Goal: Task Accomplishment & Management: Complete application form

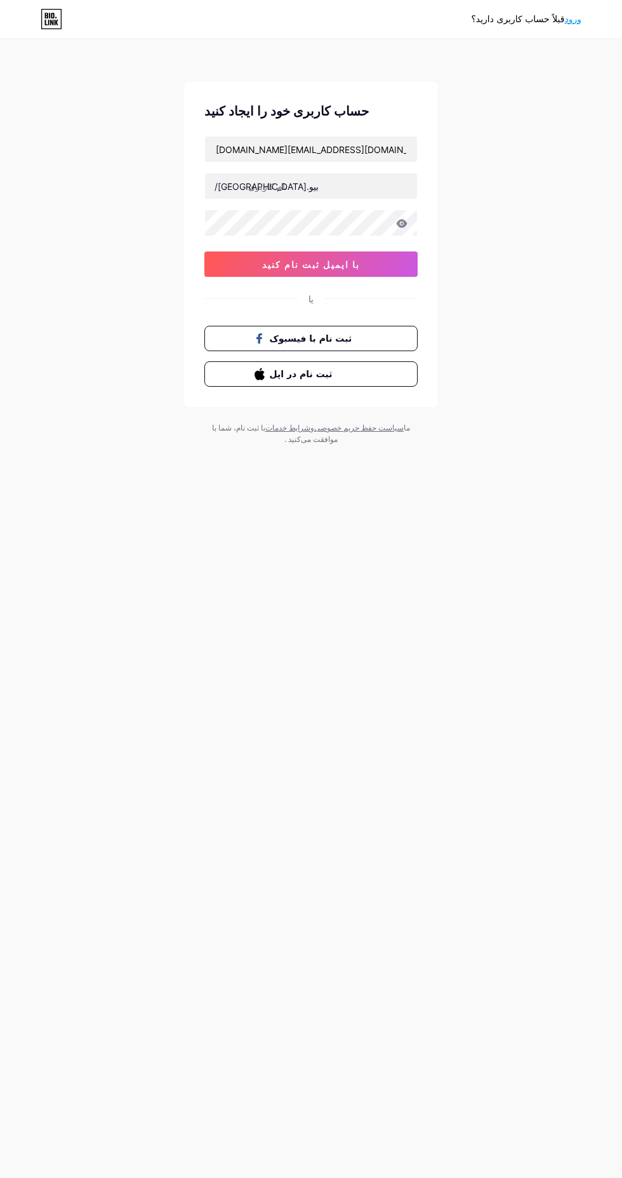
click at [363, 343] on span "ثبت نام با فیسبوک" at bounding box center [319, 338] width 98 height 13
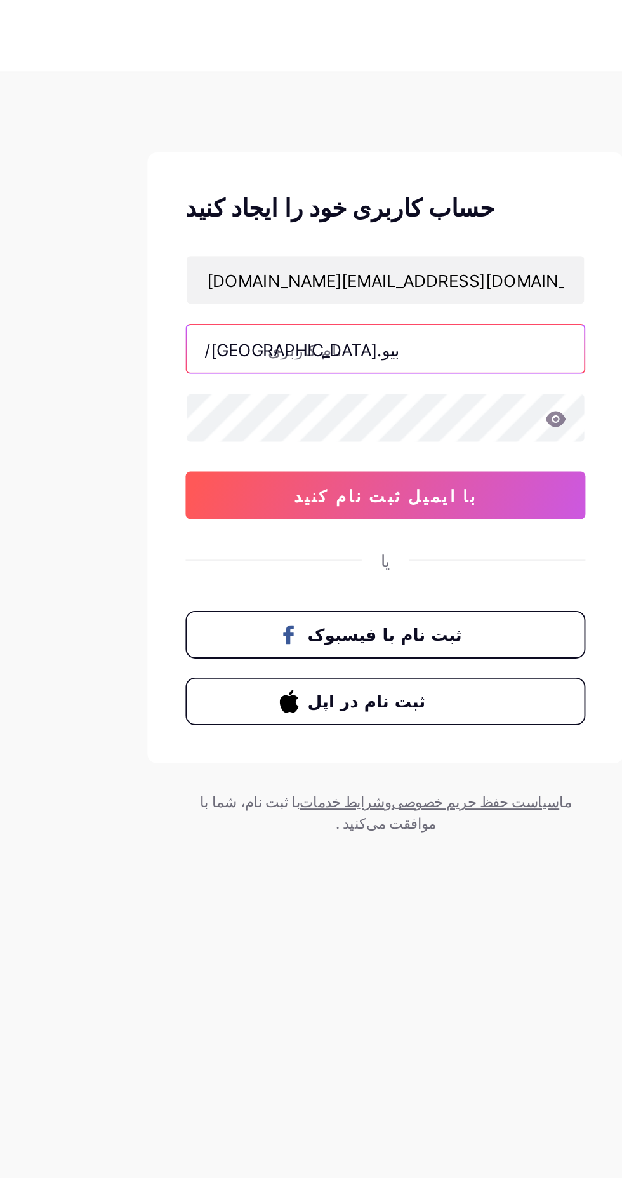
click at [319, 188] on input "text" at bounding box center [311, 185] width 212 height 25
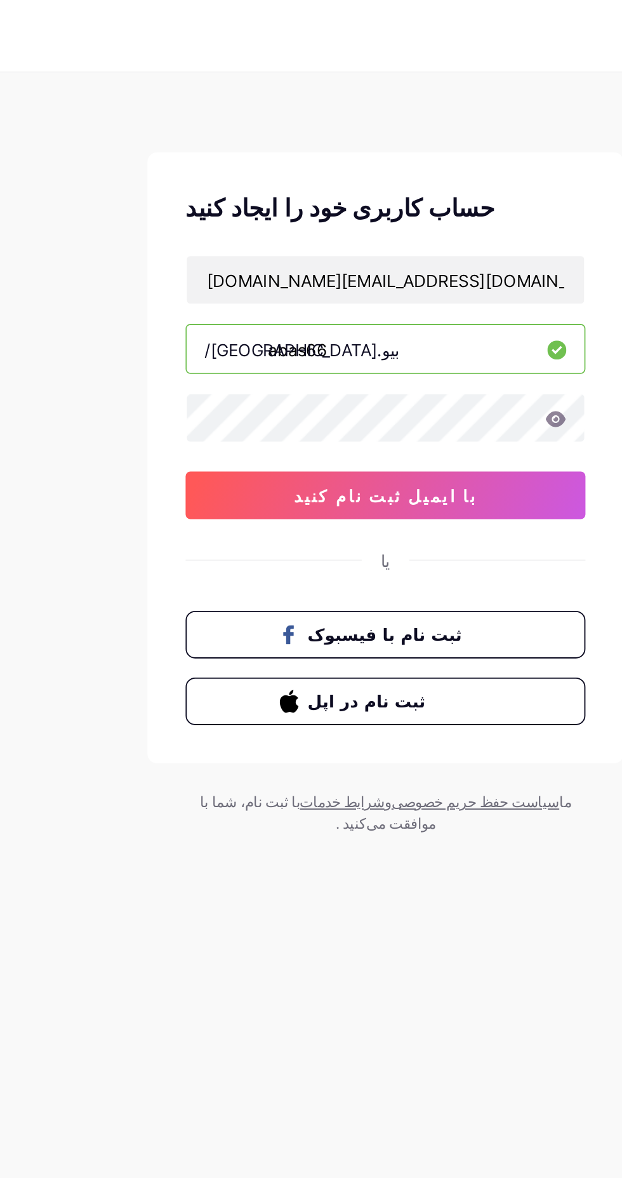
type input "abas66"
click at [366, 264] on button "با ایمیل ثبت نام کنید" at bounding box center [310, 263] width 213 height 25
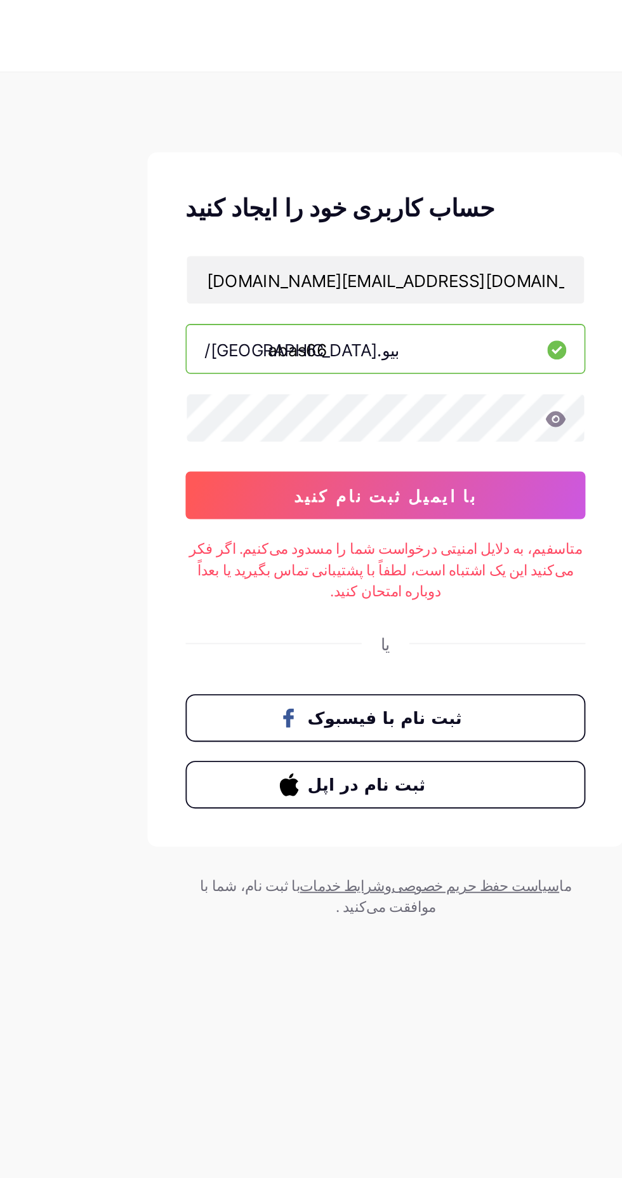
click at [349, 266] on button "با ایمیل ثبت نام کنید" at bounding box center [310, 263] width 213 height 25
click at [352, 305] on font "متاسفیم، به دلایل امنیتی درخواست شما را مسدود می‌کنیم. اگر فکر می‌کنید این یک ا…" at bounding box center [311, 304] width 210 height 32
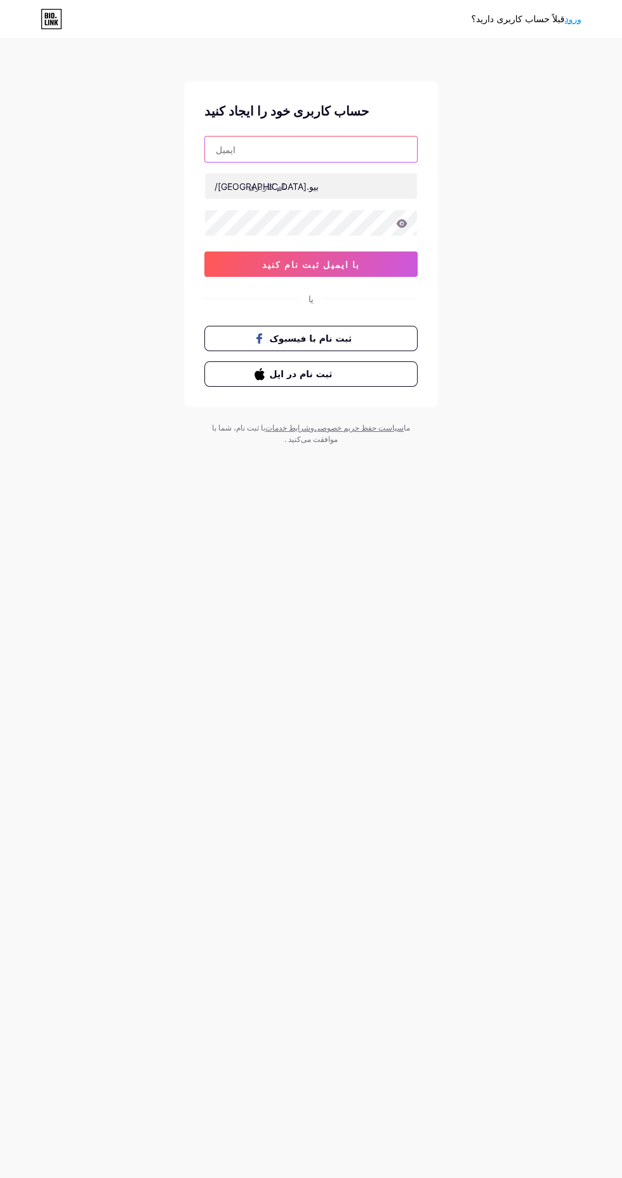
click at [326, 149] on input "text" at bounding box center [311, 148] width 212 height 25
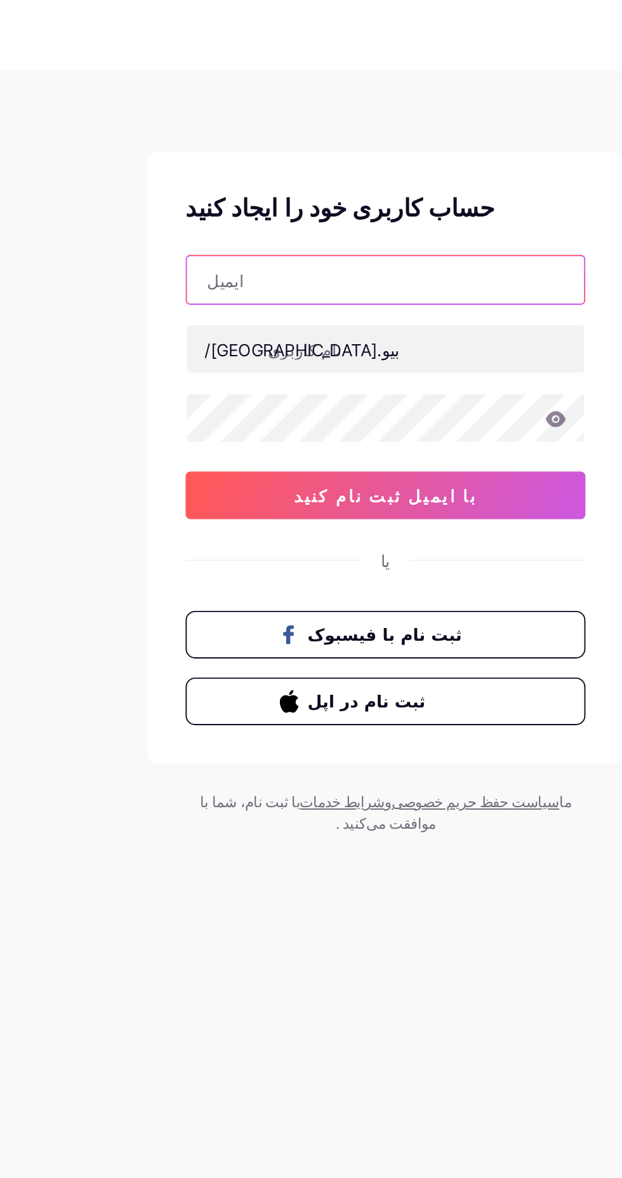
type input "abas.h.j.com@gmail.com"
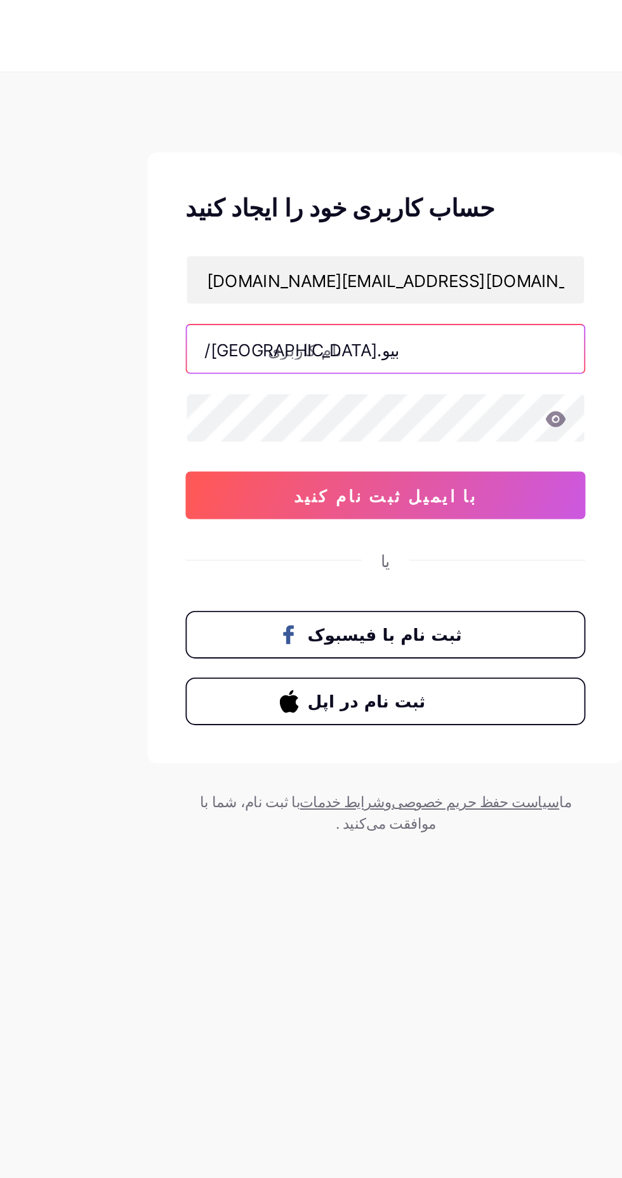
click at [340, 188] on input "text" at bounding box center [311, 185] width 212 height 25
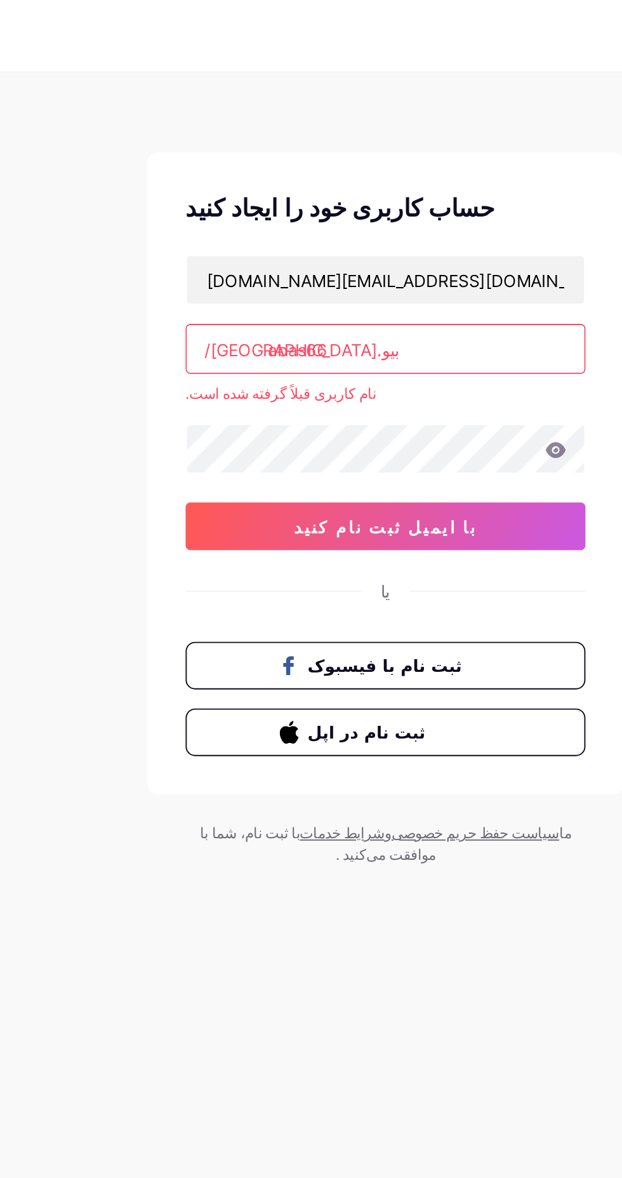
type input "abas66"
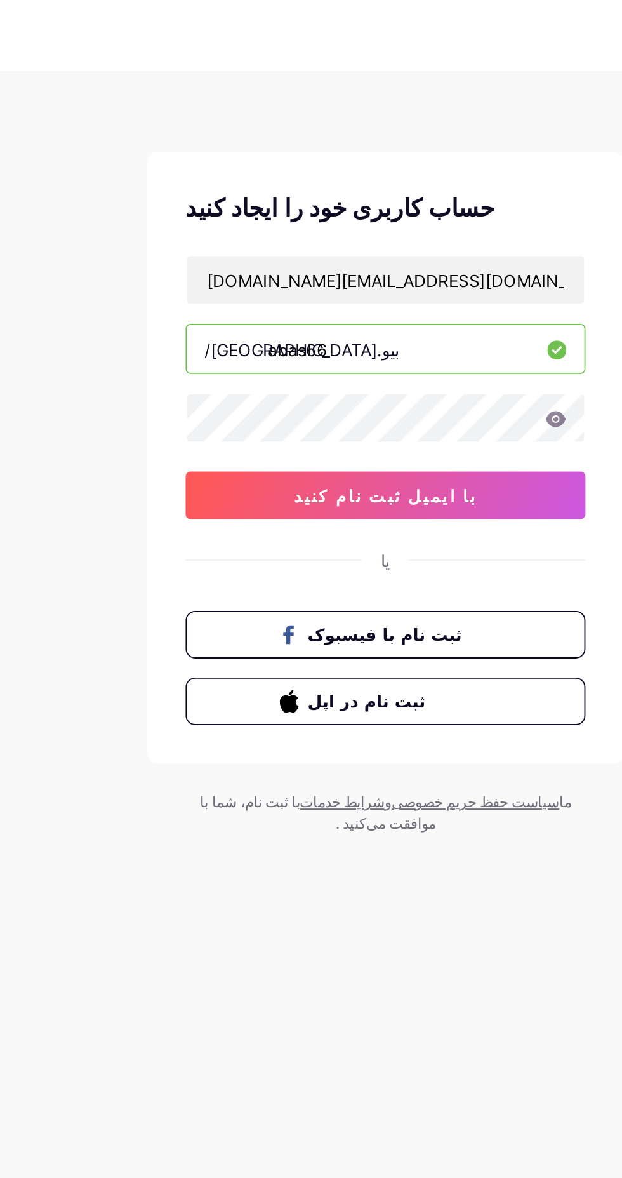
click at [376, 267] on button "با ایمیل ثبت نام کنید" at bounding box center [310, 263] width 213 height 25
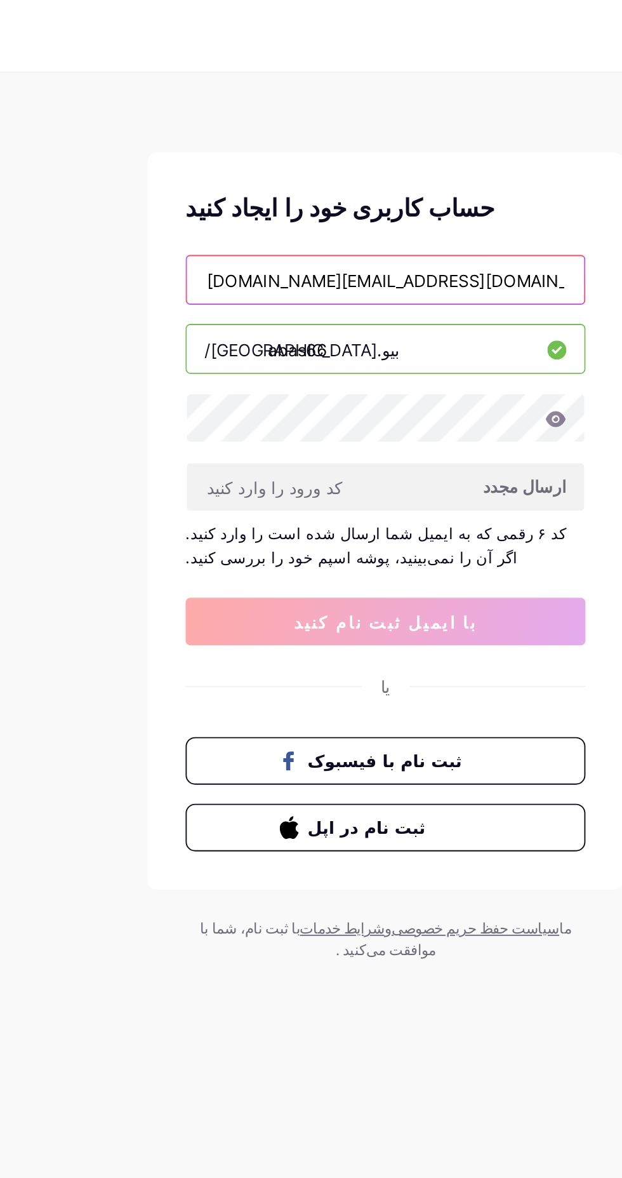
click at [249, 147] on input "abas.h.j.com@gmail.com" at bounding box center [311, 148] width 212 height 25
type input "abas.h.jm.com@gmail.com"
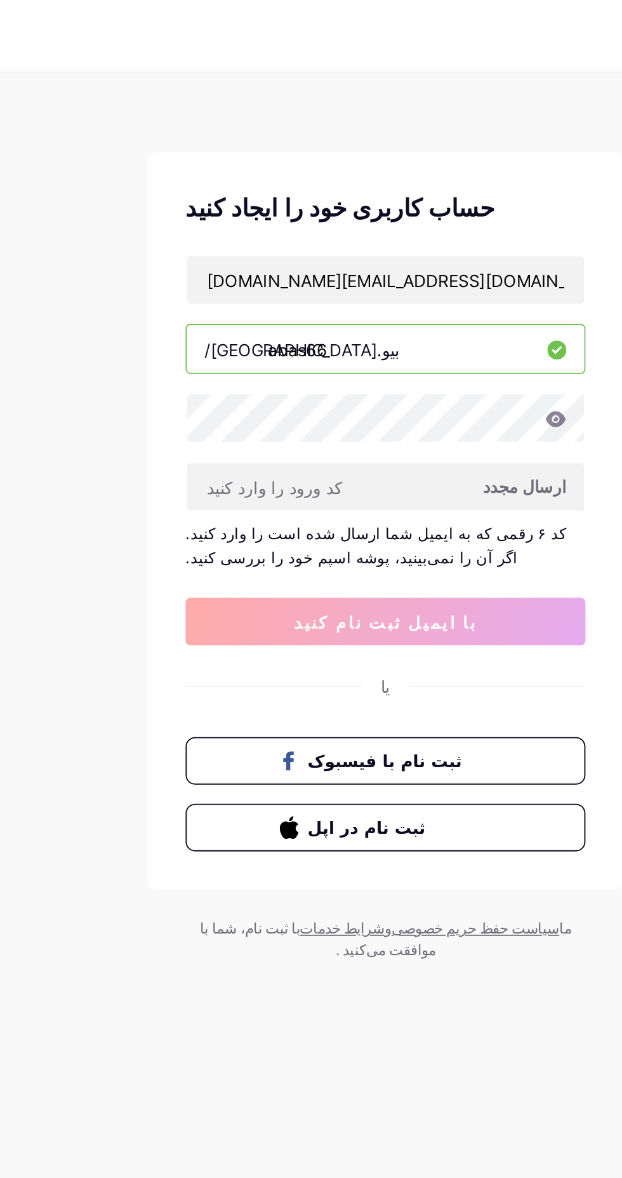
click at [390, 258] on font "ارسال مجدد" at bounding box center [385, 259] width 44 height 11
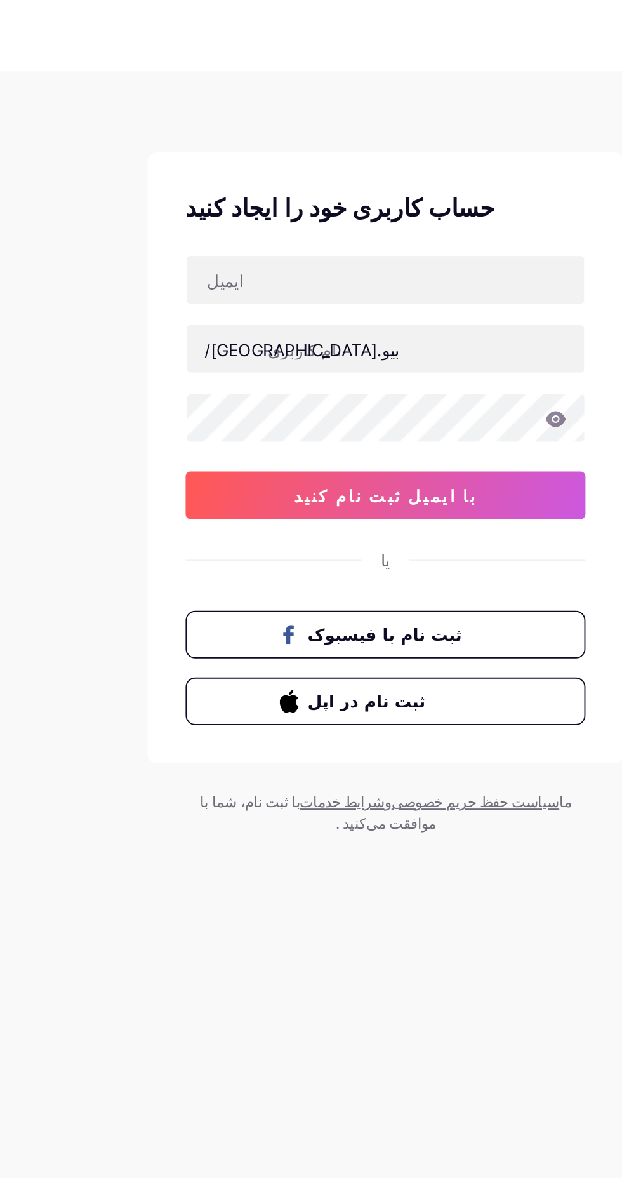
type input "[DOMAIN_NAME][EMAIL_ADDRESS][DOMAIN_NAME]"
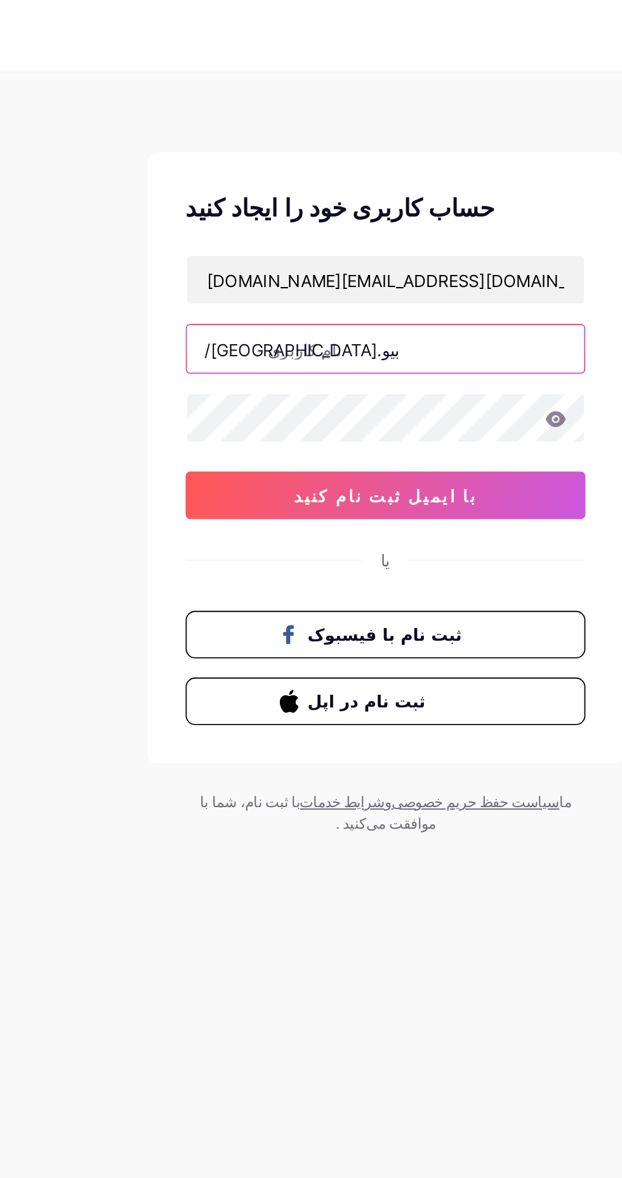
click at [337, 186] on input "text" at bounding box center [311, 185] width 212 height 25
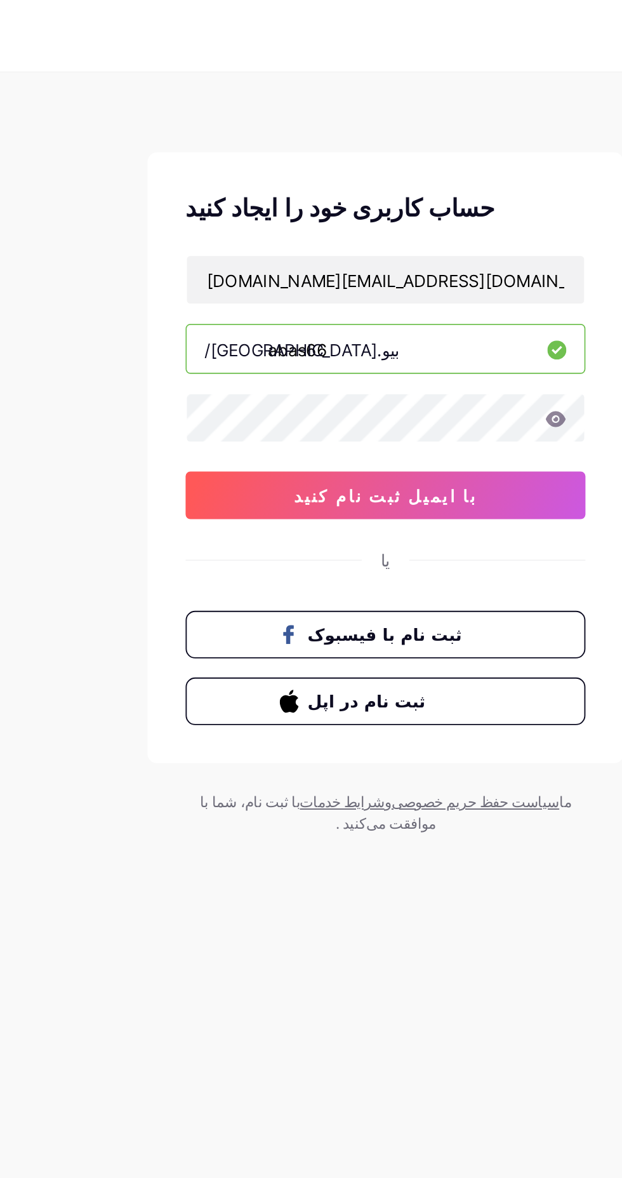
type input "abas66"
click at [378, 262] on button "با ایمیل ثبت نام کنید" at bounding box center [310, 263] width 213 height 25
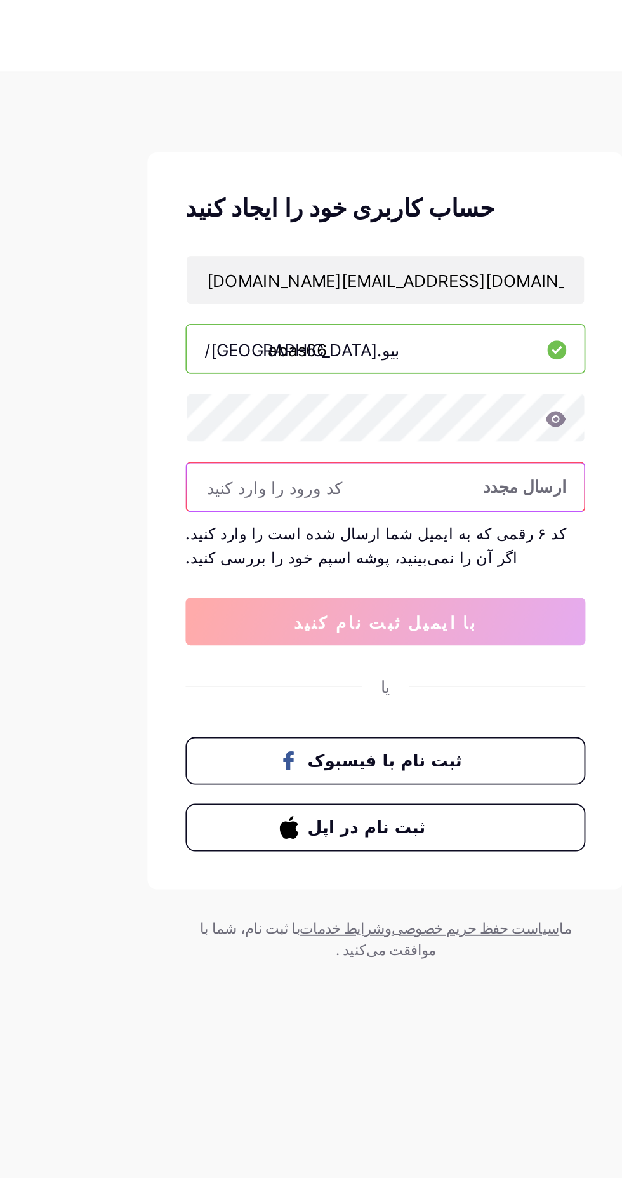
click at [281, 260] on input "text" at bounding box center [311, 259] width 212 height 25
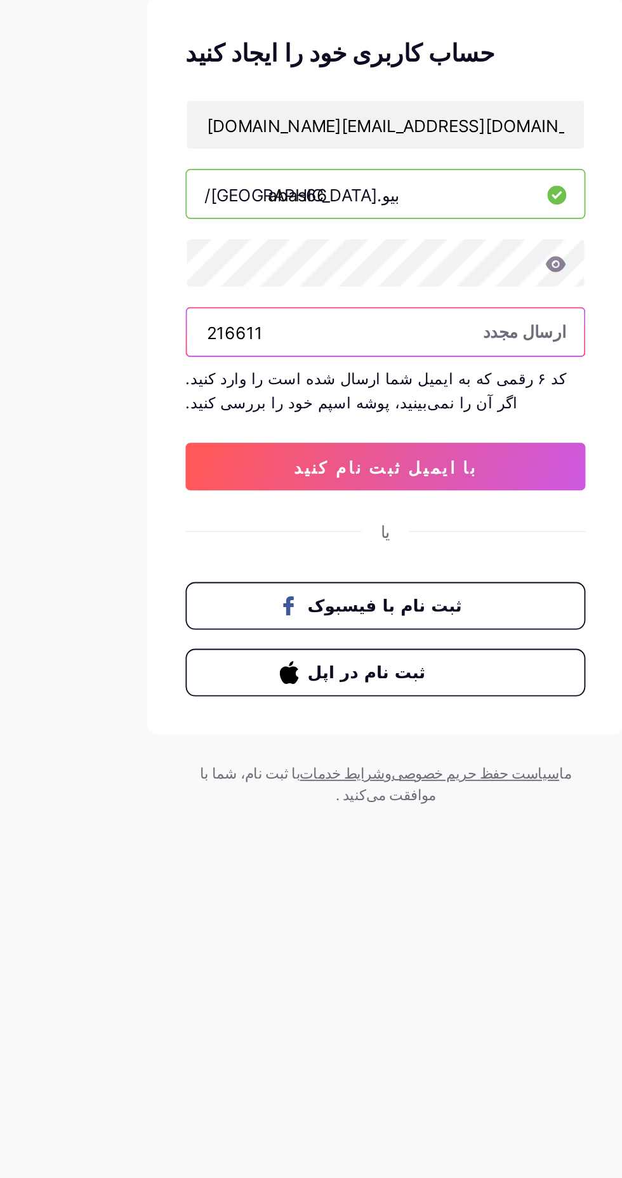
type input "216611"
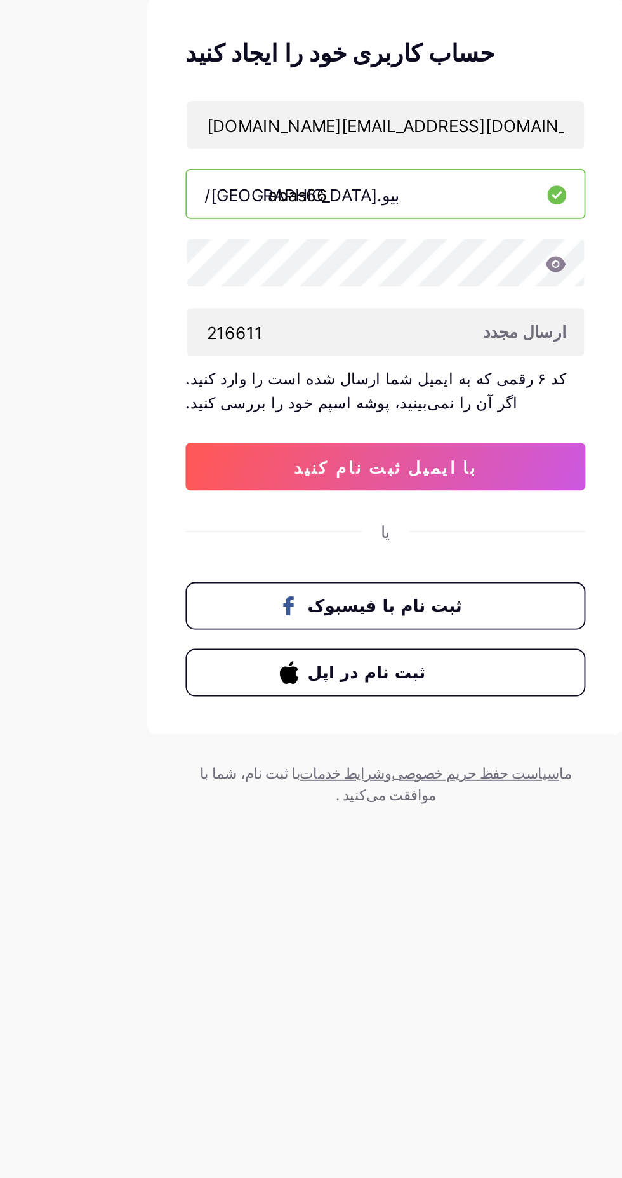
click at [357, 330] on button "با ایمیل ثبت نام کنید" at bounding box center [310, 331] width 213 height 25
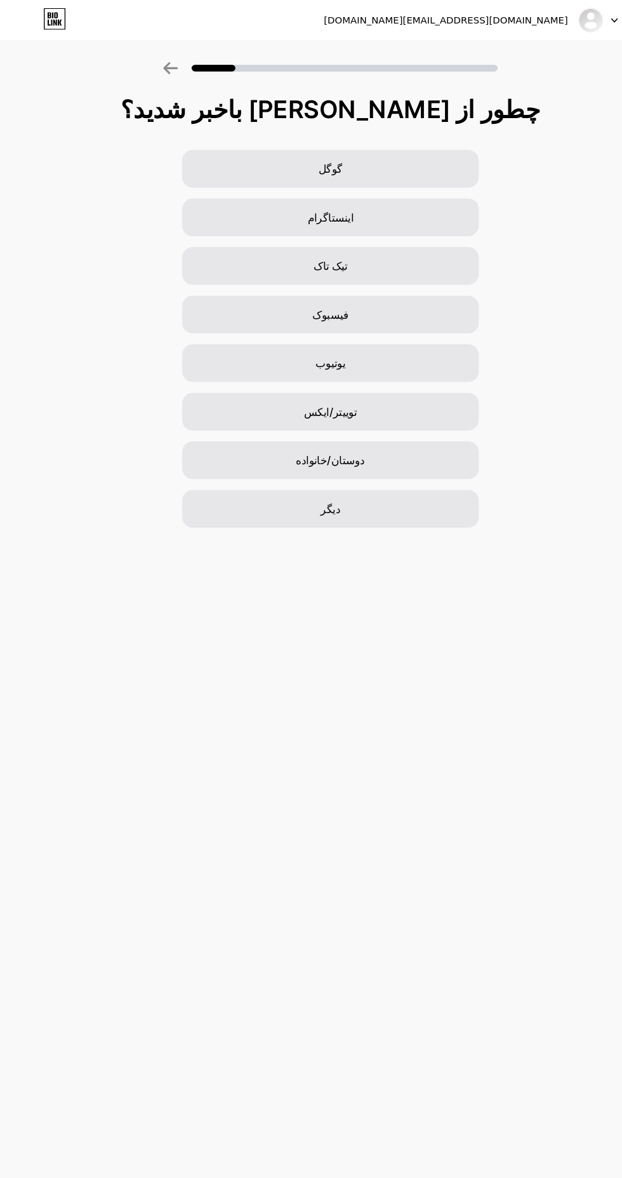
click at [371, 296] on div "فیسبوک" at bounding box center [310, 296] width 279 height 36
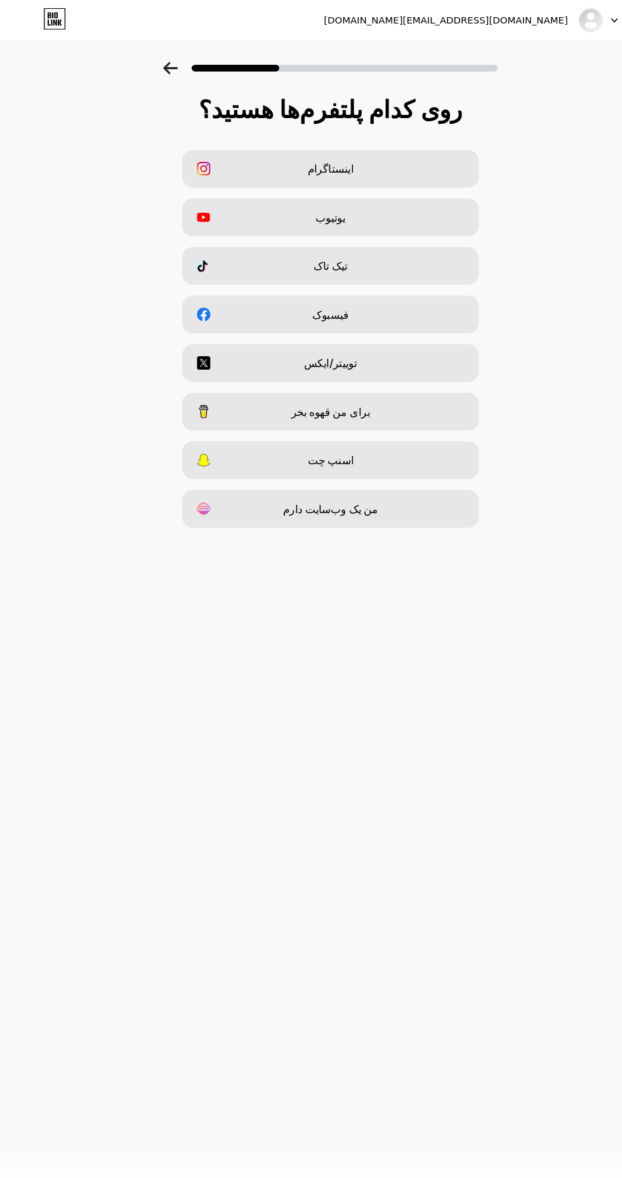
click at [378, 165] on div "اینستاگرام" at bounding box center [310, 159] width 279 height 36
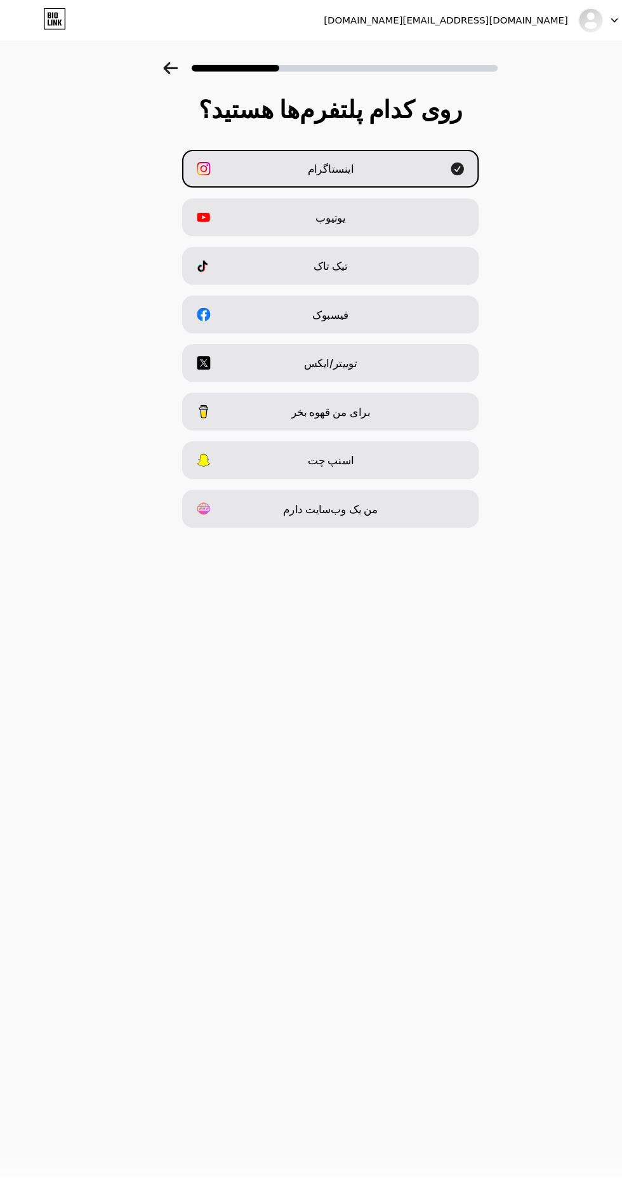
click at [387, 310] on div "فیسبوک" at bounding box center [310, 296] width 279 height 36
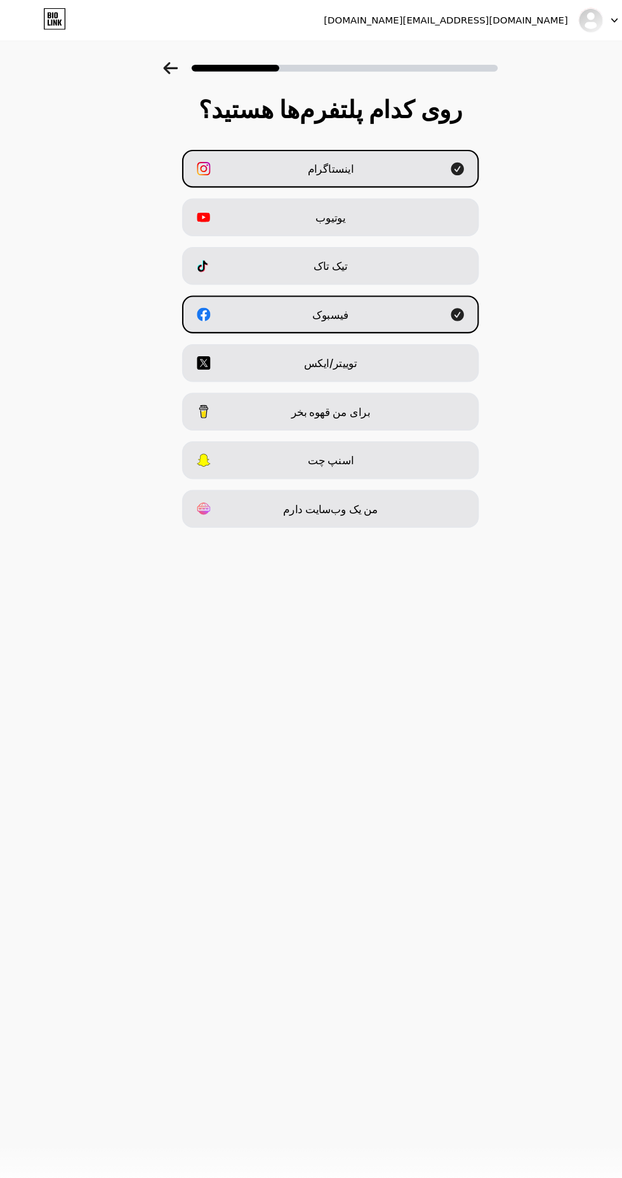
click at [402, 345] on div "توییتر/ایکس" at bounding box center [310, 342] width 279 height 36
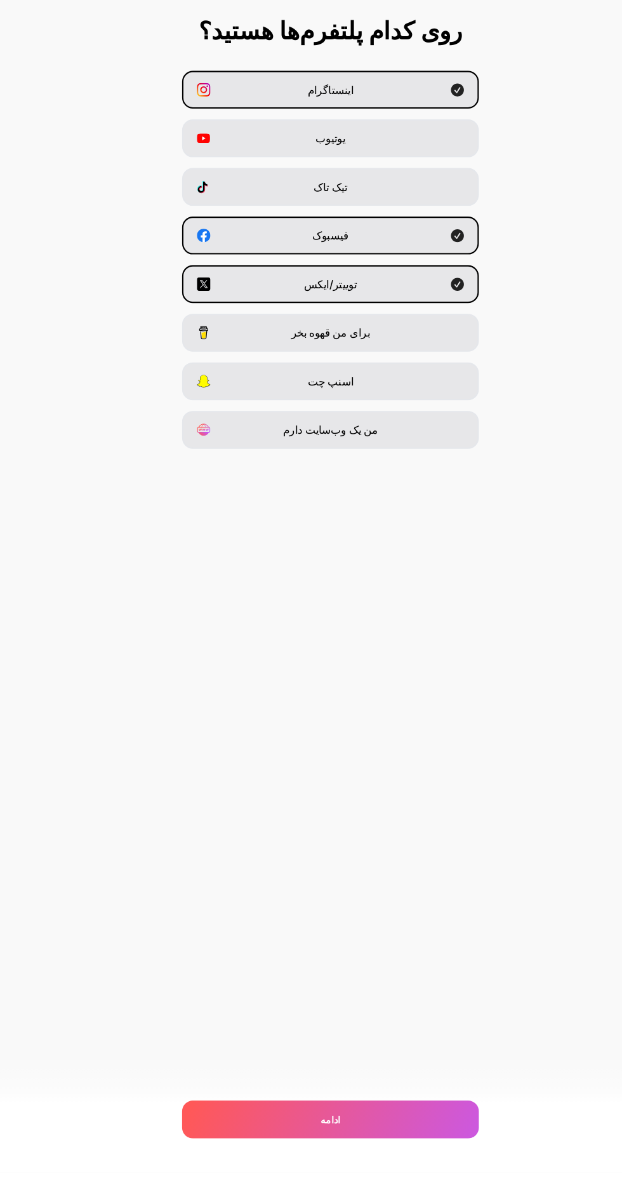
click at [368, 1145] on div "ادامه" at bounding box center [310, 1128] width 279 height 36
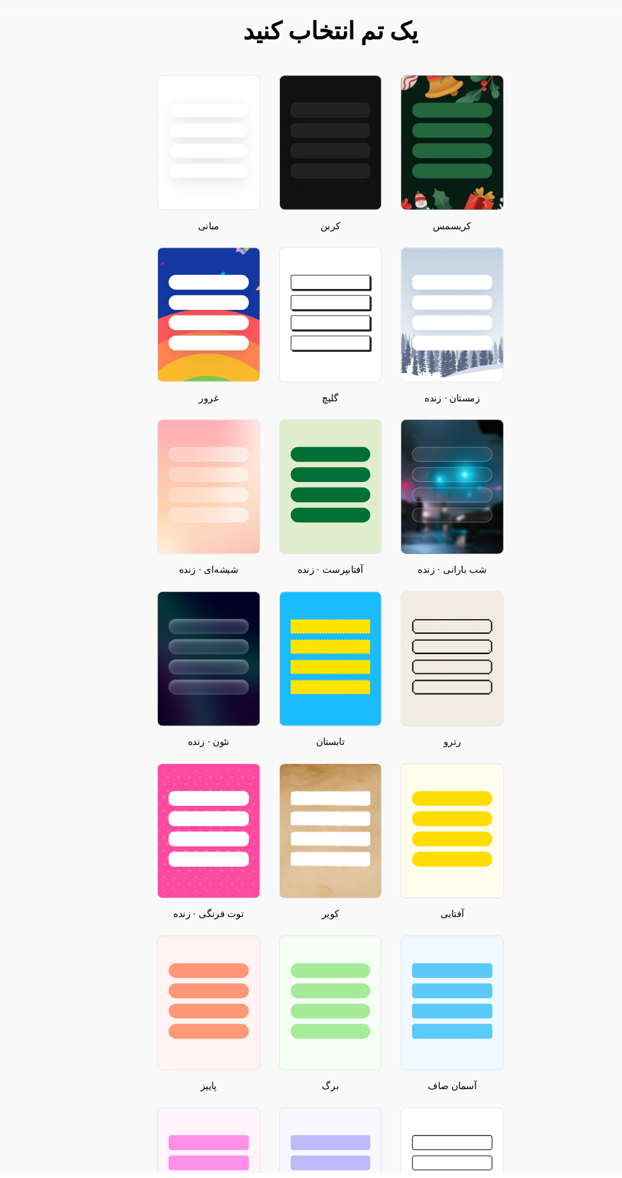
scroll to position [205, 0]
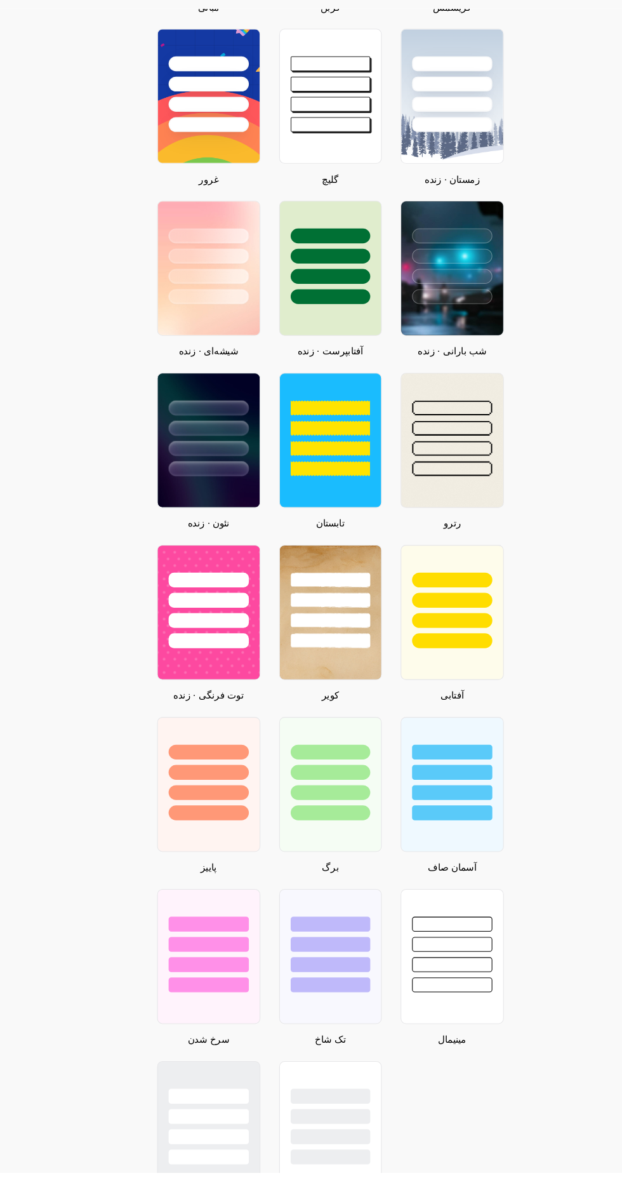
click at [438, 340] on div at bounding box center [426, 312] width 96 height 96
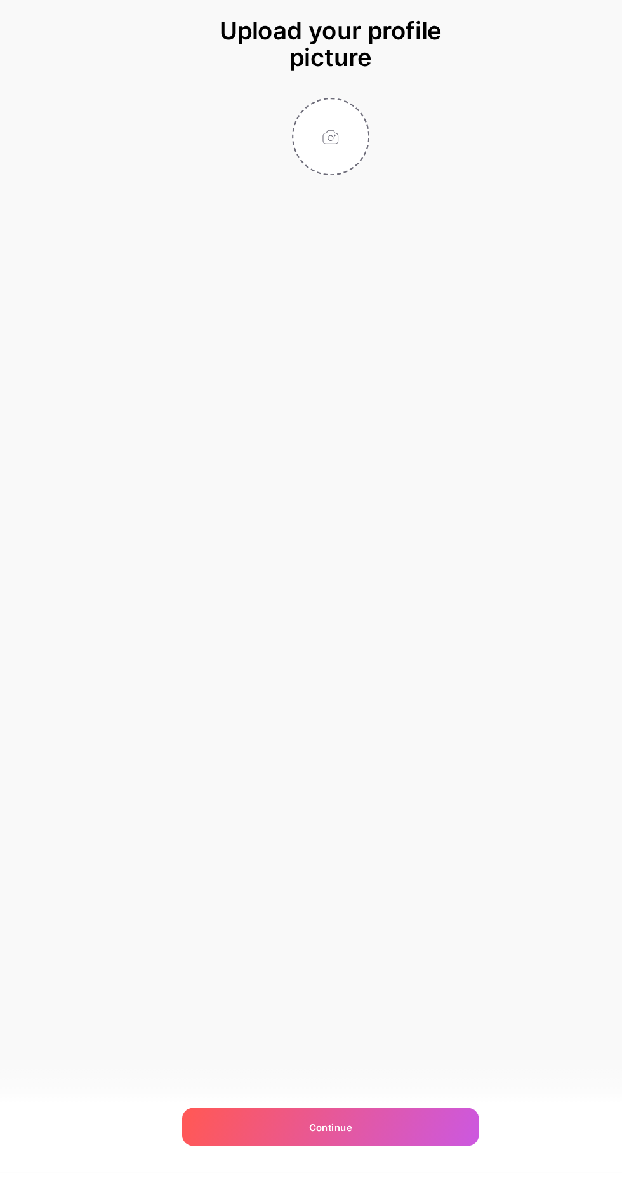
scroll to position [0, 0]
click at [328, 202] on input "file" at bounding box center [311, 203] width 70 height 70
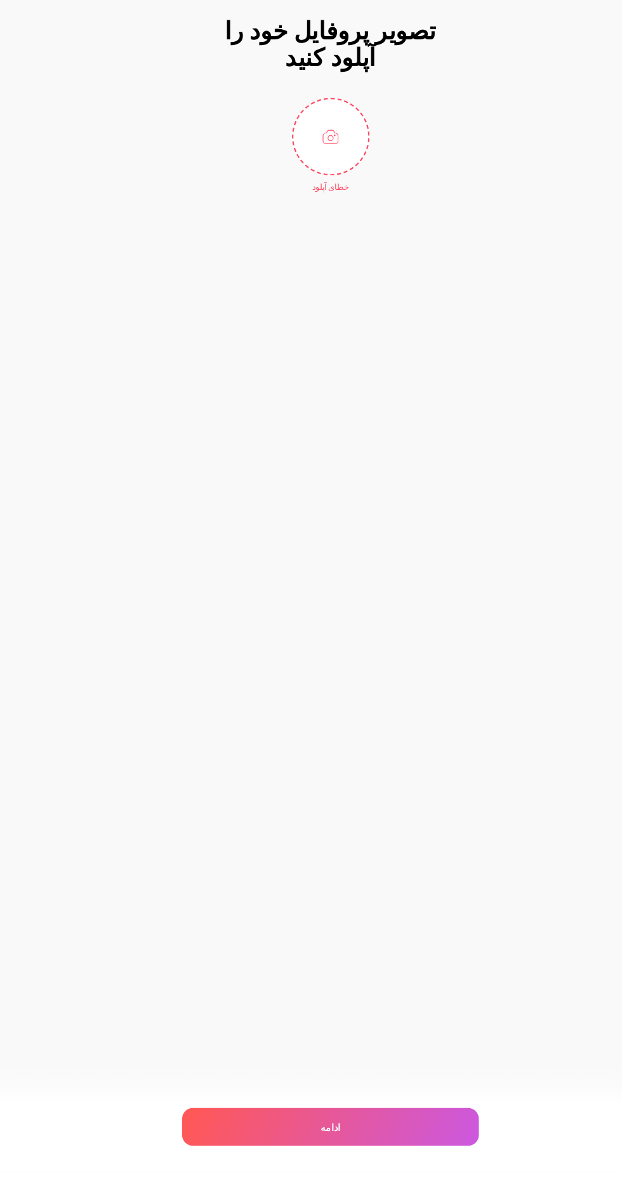
click at [307, 206] on input "file" at bounding box center [311, 203] width 70 height 70
type input "C:\fakepath\1000155295.jpg"
click at [353, 1152] on div "ادامه" at bounding box center [310, 1135] width 279 height 36
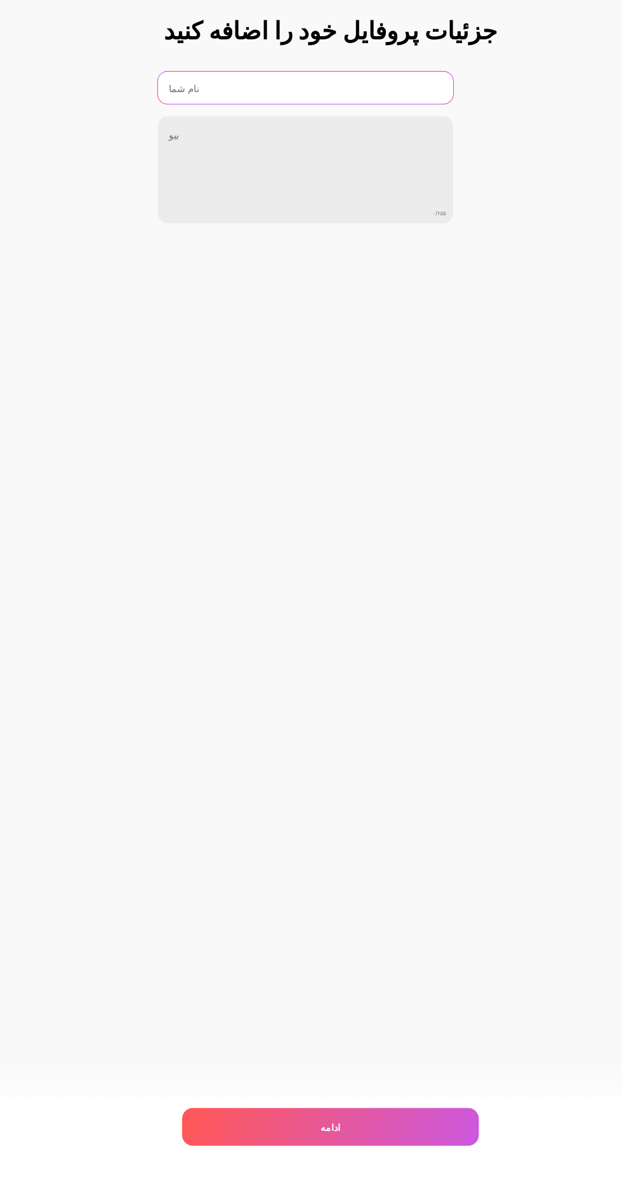
click at [329, 159] on input "text" at bounding box center [288, 157] width 278 height 30
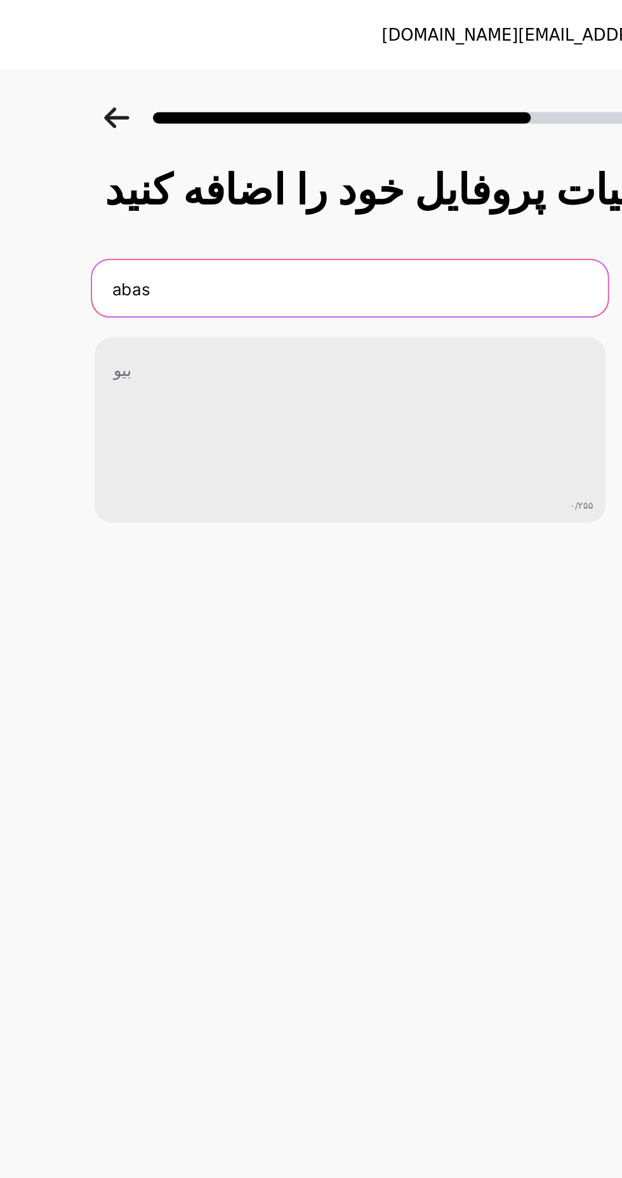
type input "abas"
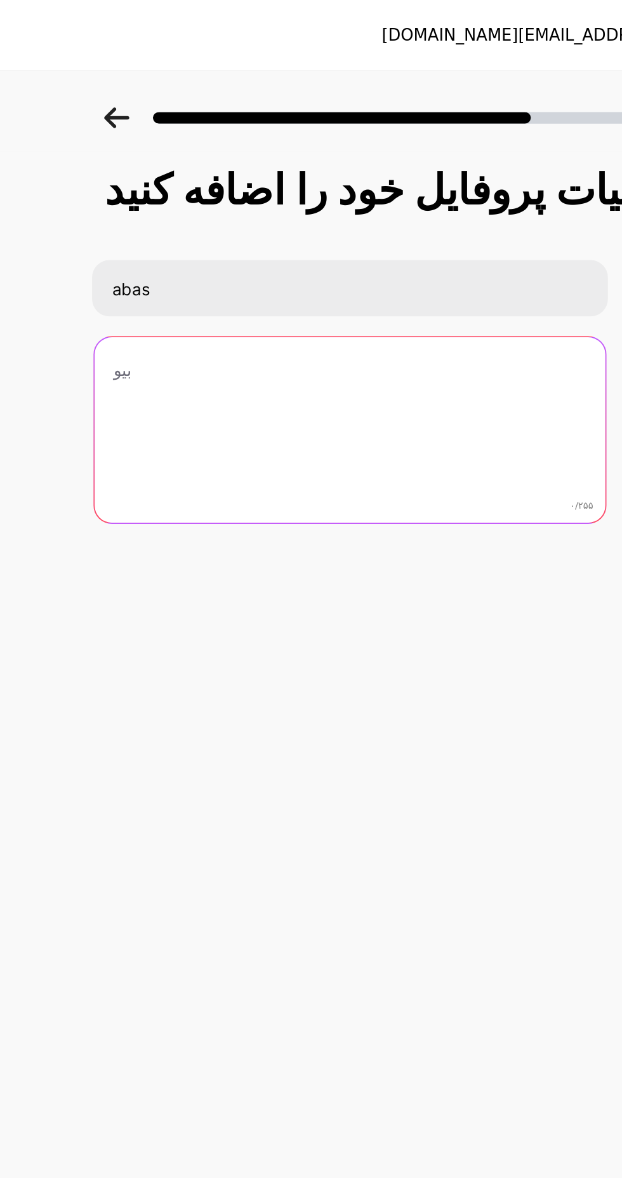
click at [289, 220] on textarea at bounding box center [288, 234] width 278 height 102
paste textarea "🖤━━━━━━━━━━━━━━━━━━━━━━🖤 My name is Abas. I’m a survivor of broken promises and…"
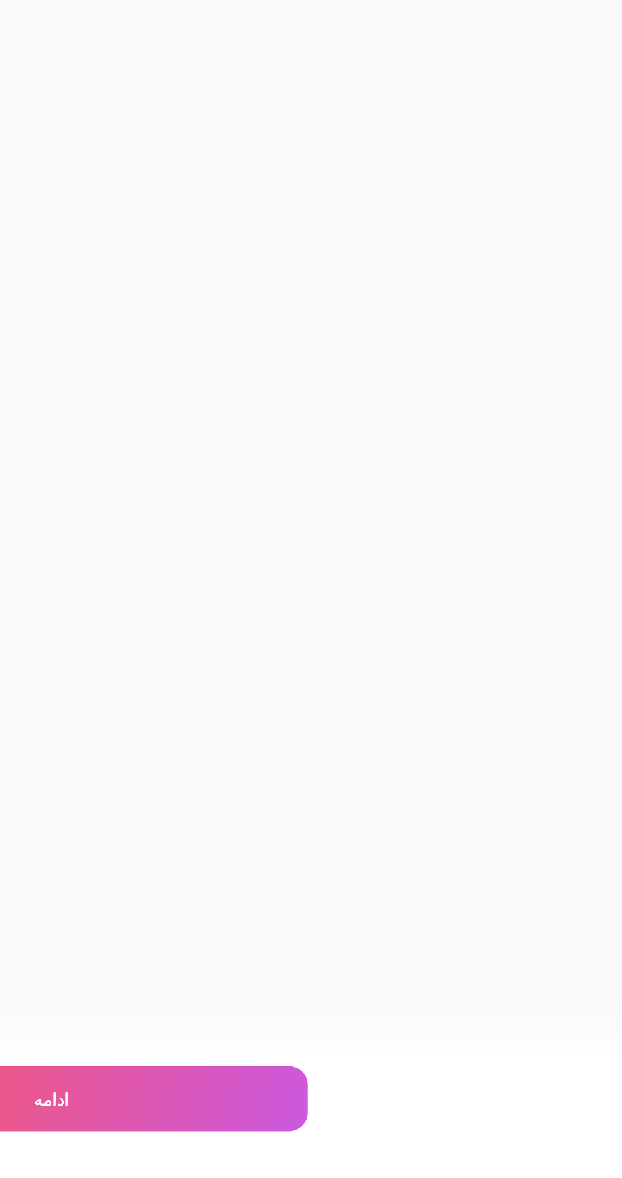
type textarea "🖤━━━━━━━━━━━━━━━━━━━━━━🖤 My name is Abas. I’m a survivor of broken promises and…"
click at [403, 1138] on div "ادامه" at bounding box center [310, 1135] width 279 height 36
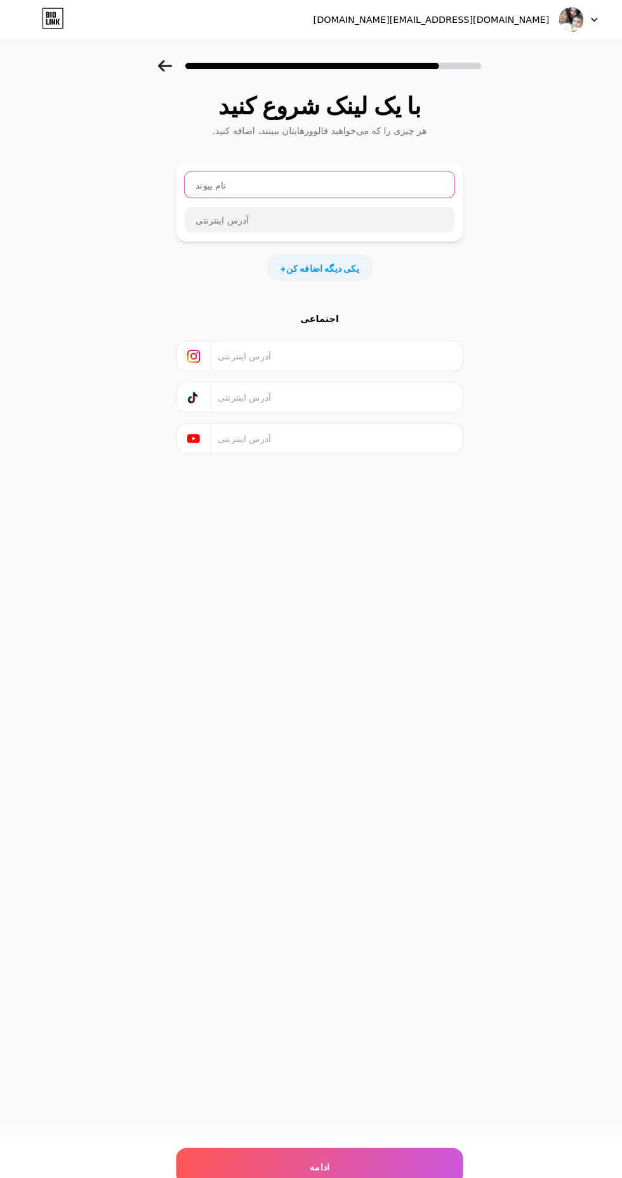
click at [293, 180] on input "text" at bounding box center [311, 179] width 263 height 25
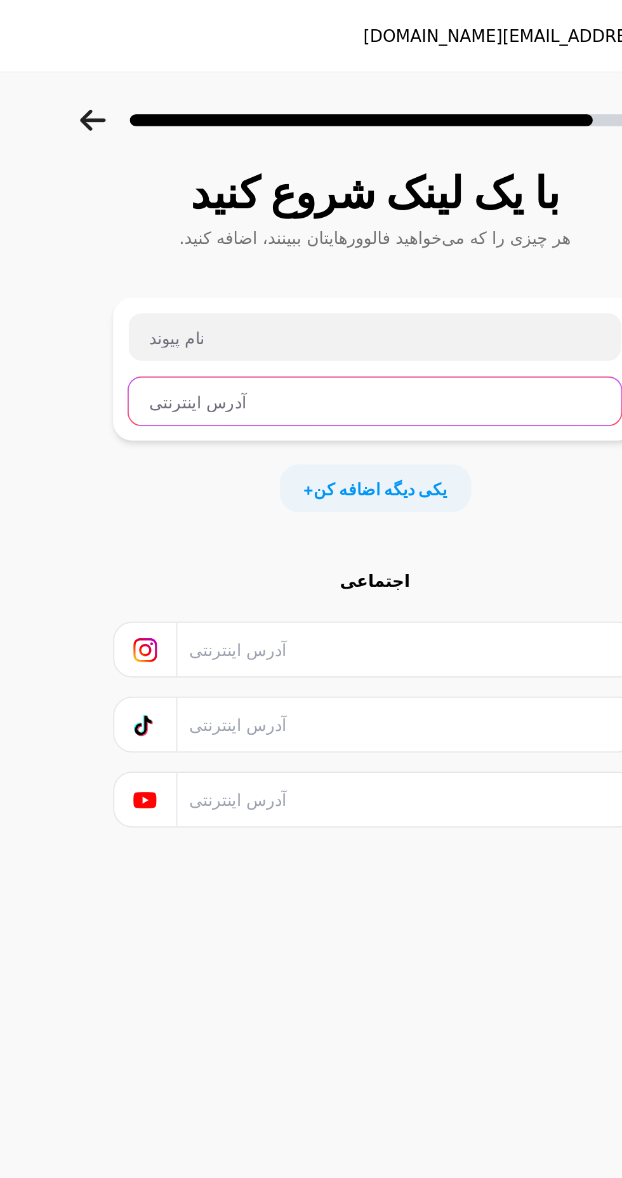
click at [293, 215] on input "text" at bounding box center [311, 213] width 263 height 25
type input "bio.link/AbasUnseen"
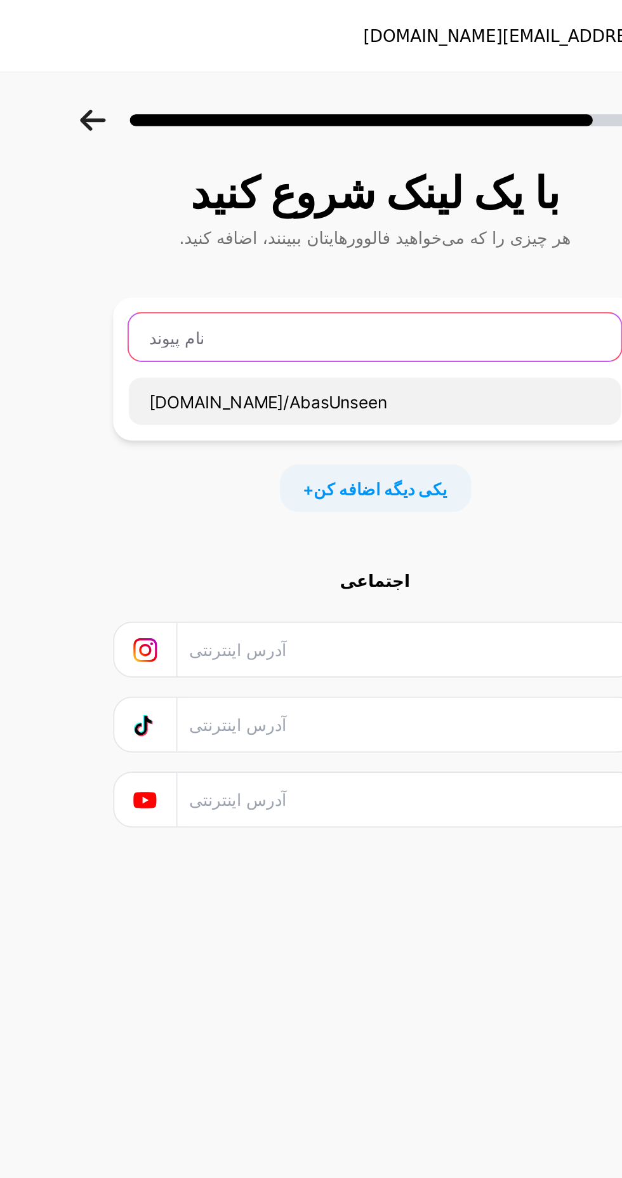
click at [301, 180] on input "text" at bounding box center [311, 179] width 263 height 25
click at [265, 183] on input "text" at bounding box center [311, 179] width 263 height 25
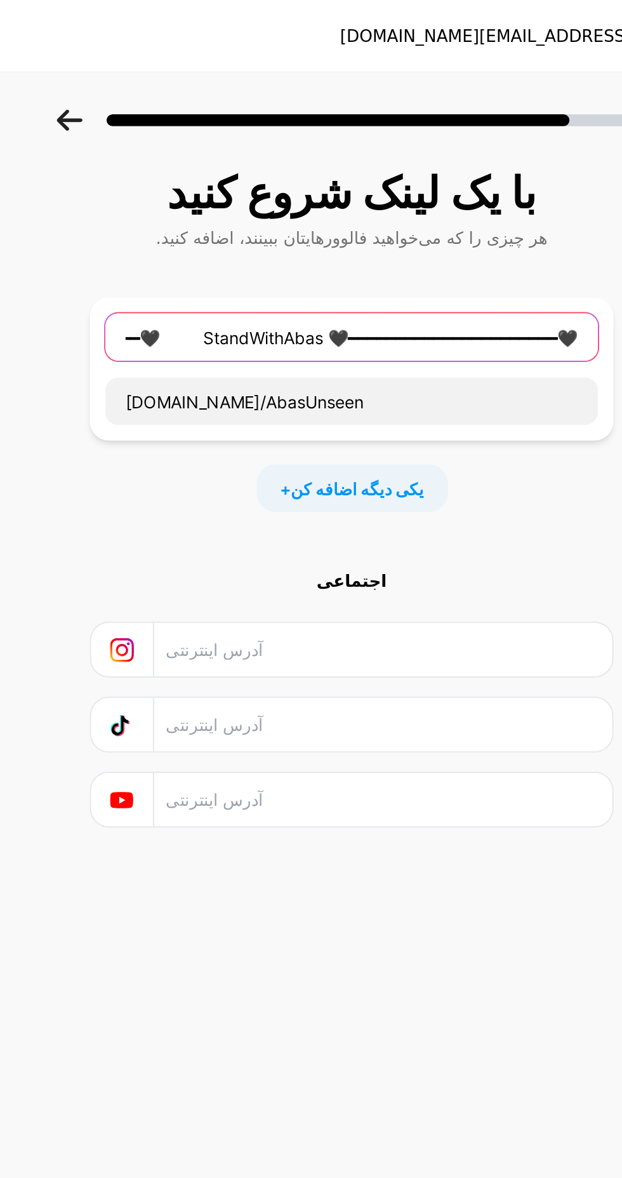
type input "🖤━━━━━━━━━━━━━━━━━━━━━━🖤 StandWithAbas 🖤━━━━━━━━━━━━━━━━━━━━━━🖤"
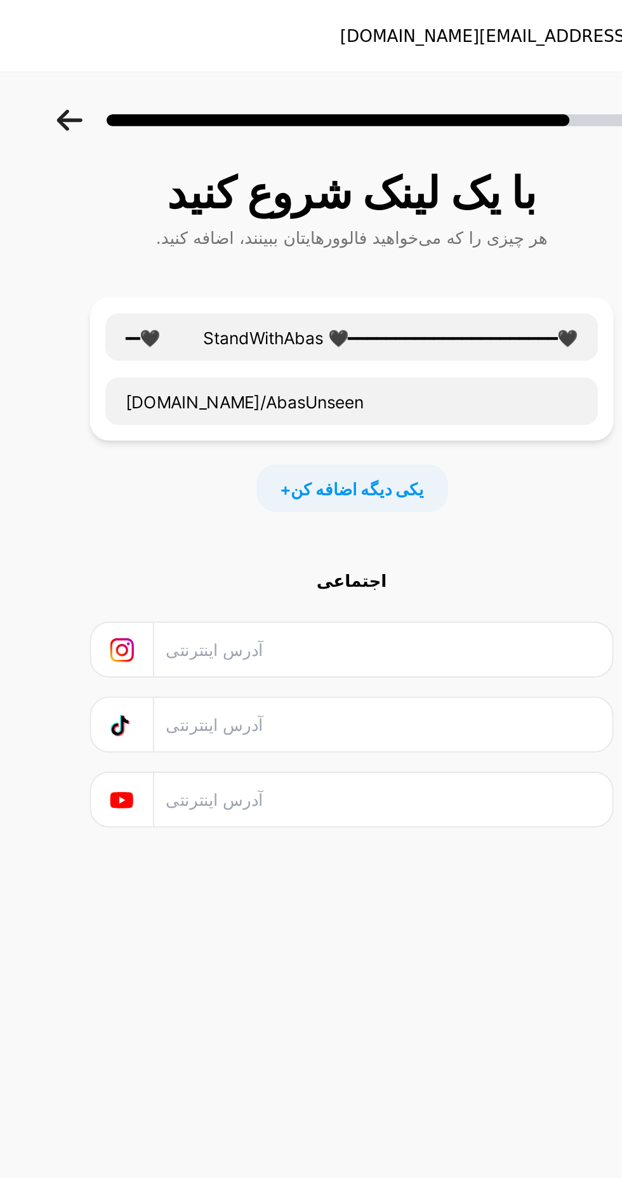
click at [287, 350] on input "text" at bounding box center [327, 346] width 230 height 29
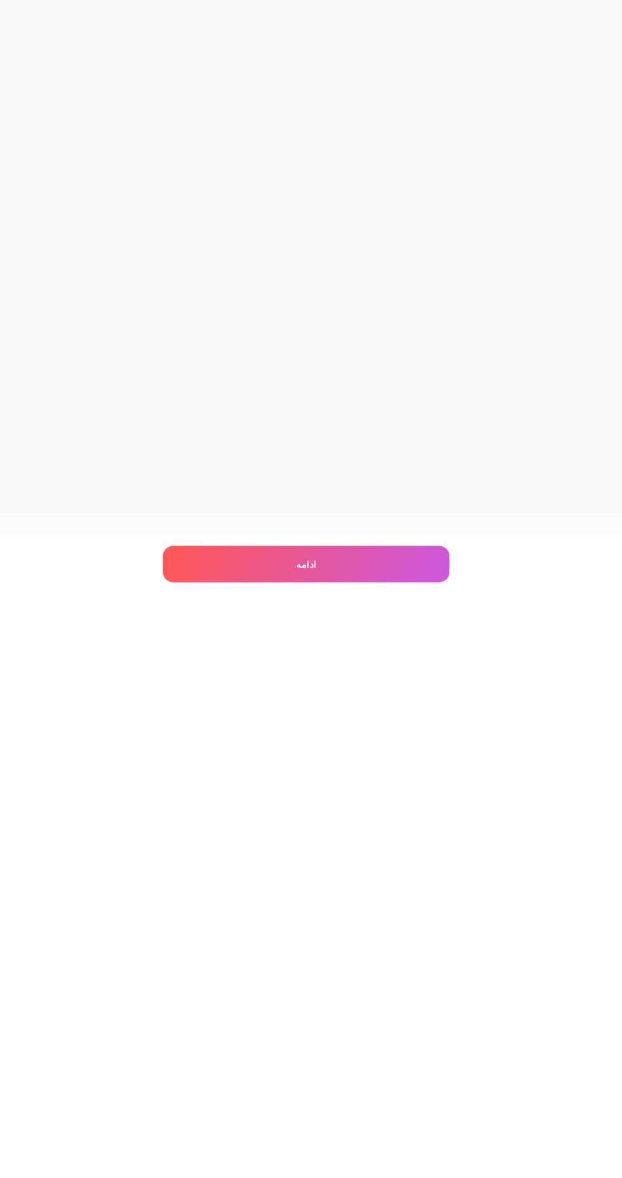
type input "abas.h66"
click at [389, 1140] on div "ادامه" at bounding box center [310, 1135] width 279 height 36
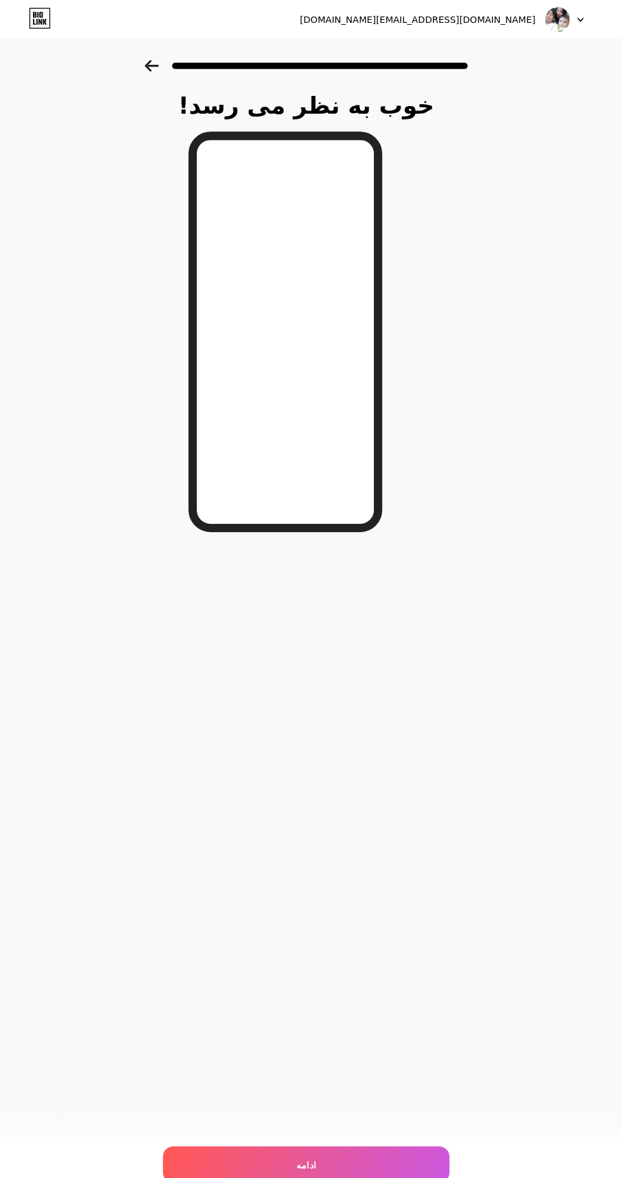
click at [342, 1152] on div "ادامه" at bounding box center [310, 1135] width 279 height 36
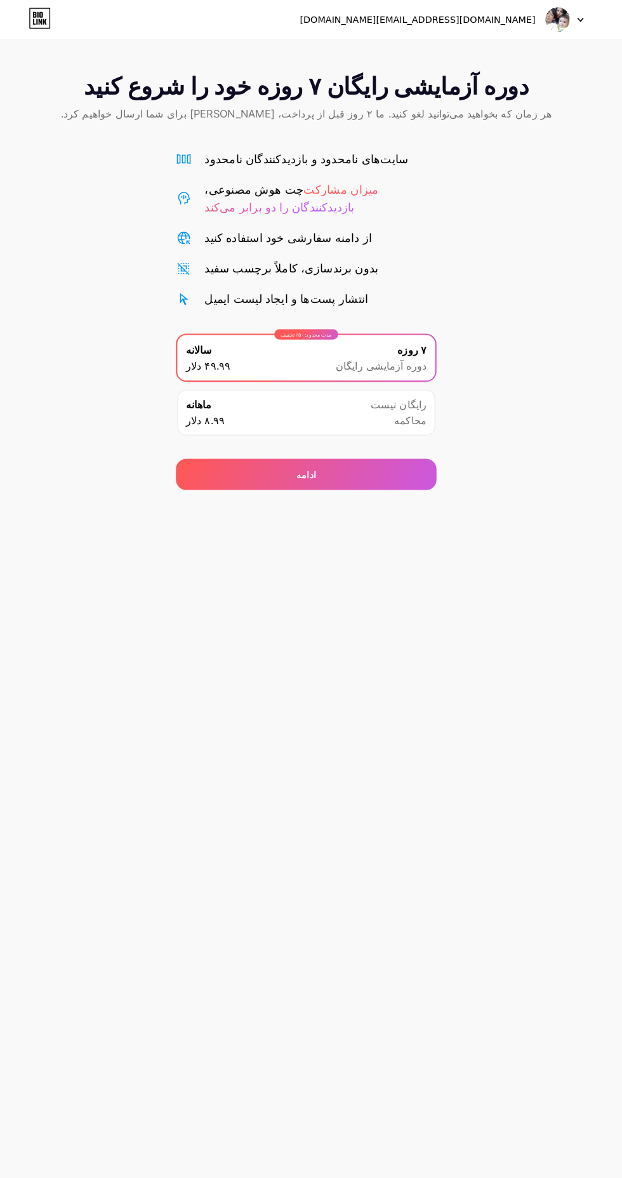
click at [459, 83] on font "دوره آزمایشی رایگان ۷ روزه خود را شروع کنید" at bounding box center [312, 84] width 434 height 28
click at [391, 468] on div "ادامه" at bounding box center [311, 462] width 254 height 30
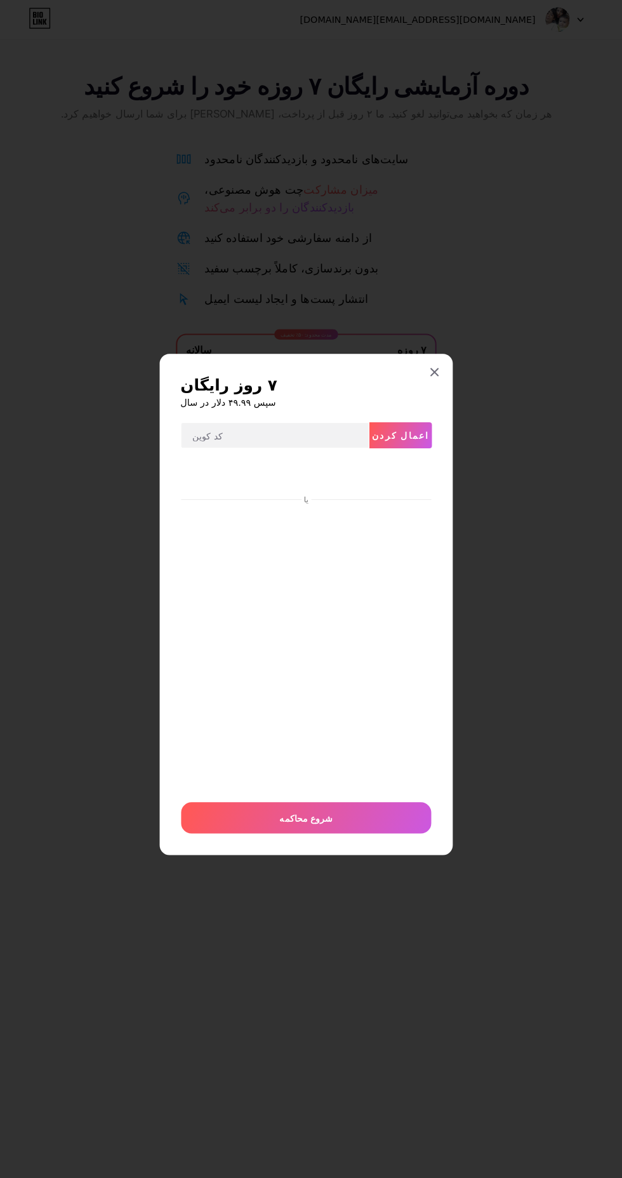
click at [435, 374] on div at bounding box center [436, 362] width 23 height 23
